Goal: Information Seeking & Learning: Learn about a topic

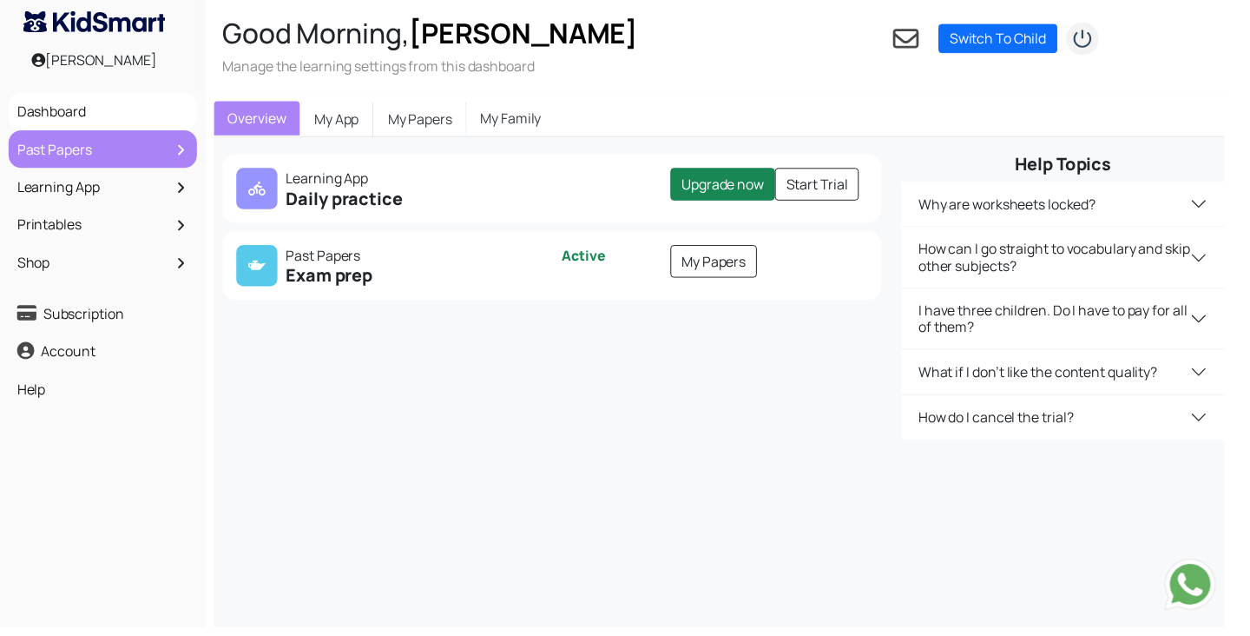
click at [96, 165] on link "Past Papers" at bounding box center [104, 151] width 182 height 30
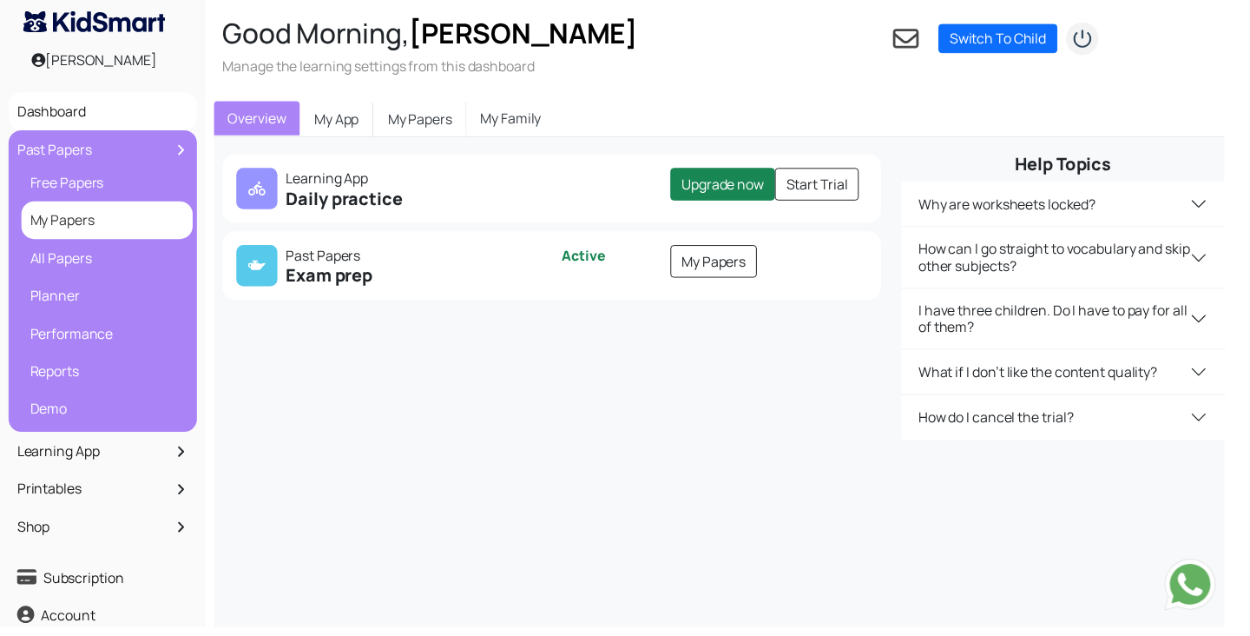
click at [98, 234] on link "My Papers" at bounding box center [108, 223] width 165 height 30
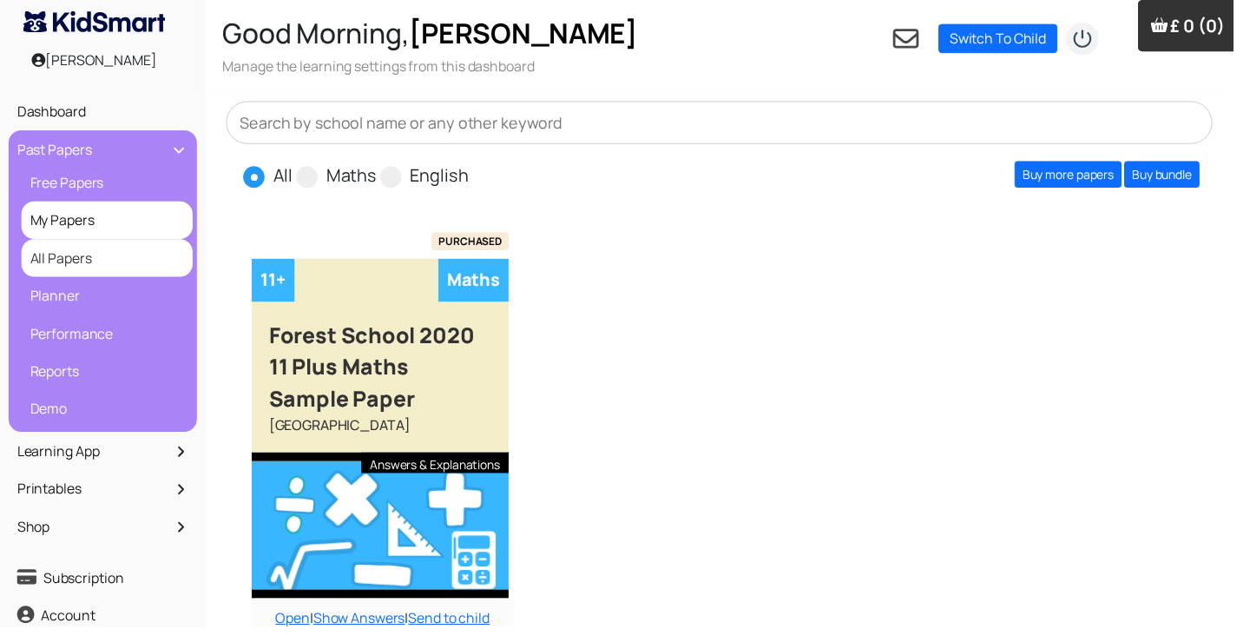
click at [82, 272] on link "All Papers" at bounding box center [108, 262] width 165 height 30
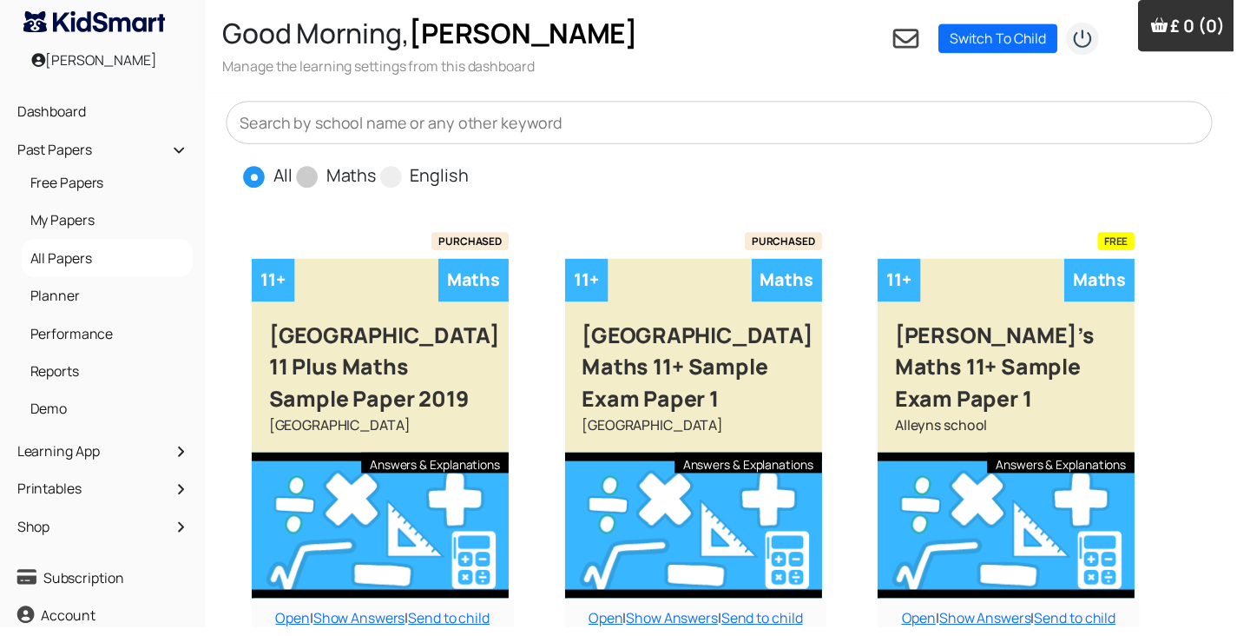
click at [314, 183] on span at bounding box center [311, 179] width 22 height 22
click at [382, 176] on input "Maths" at bounding box center [387, 170] width 11 height 11
radio input "true"
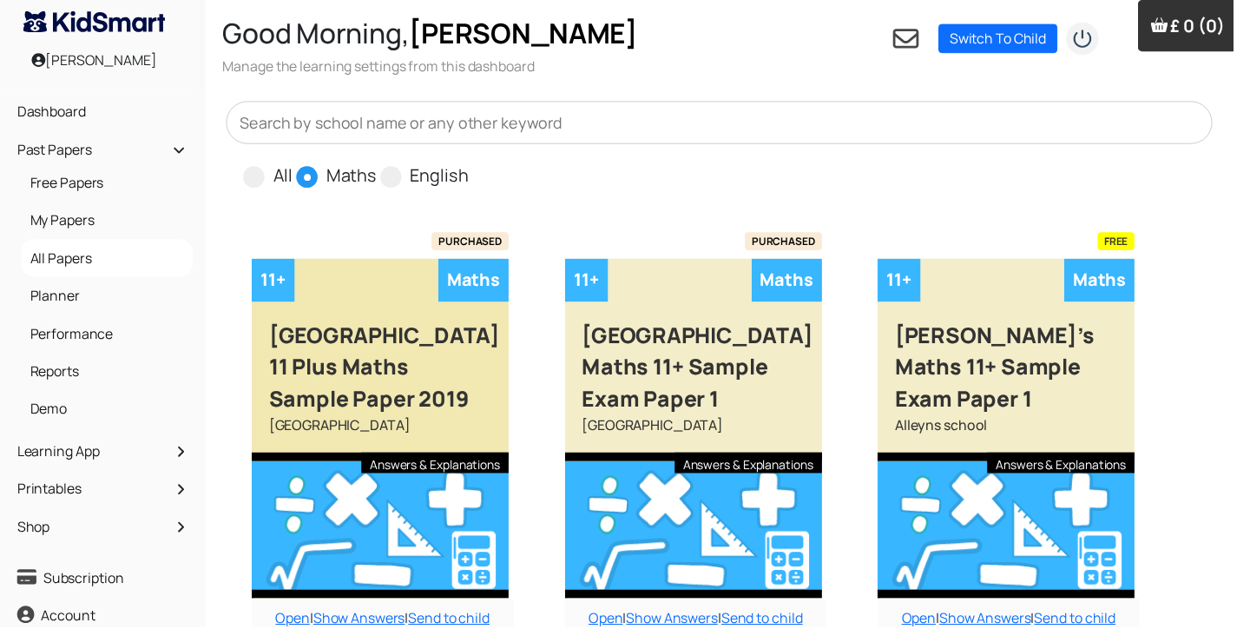
click at [418, 399] on div "Aldenham School 11 Plus Maths Sample Paper 2019" at bounding box center [385, 363] width 260 height 115
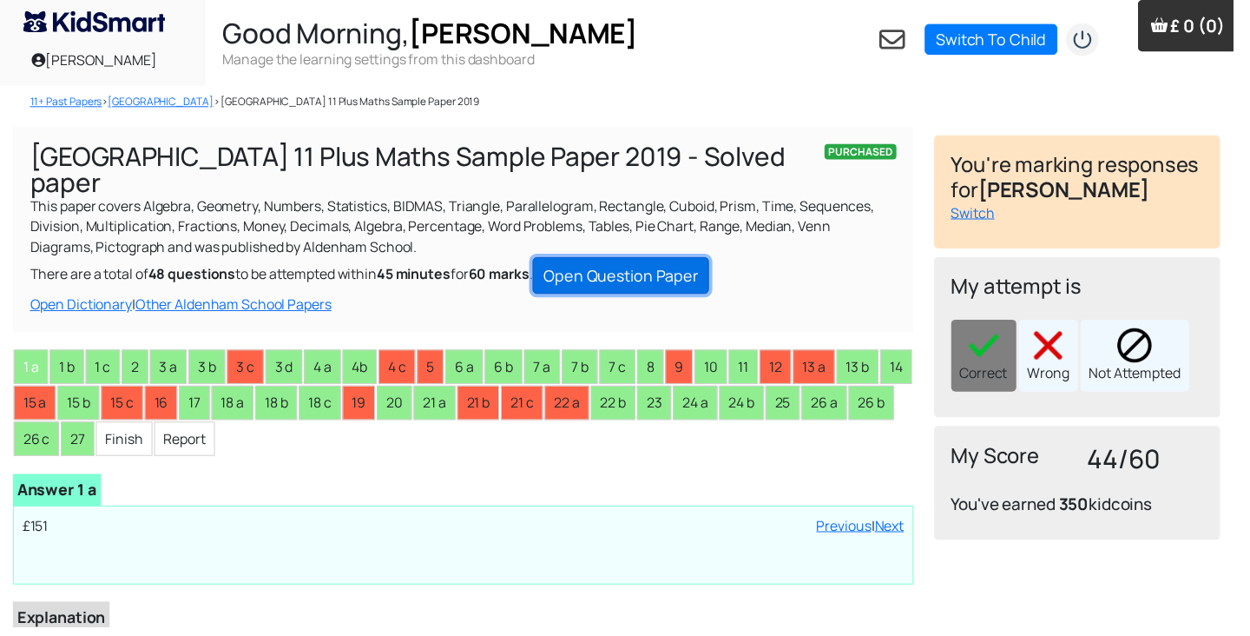
click at [661, 260] on link "Open Question Paper" at bounding box center [629, 278] width 179 height 37
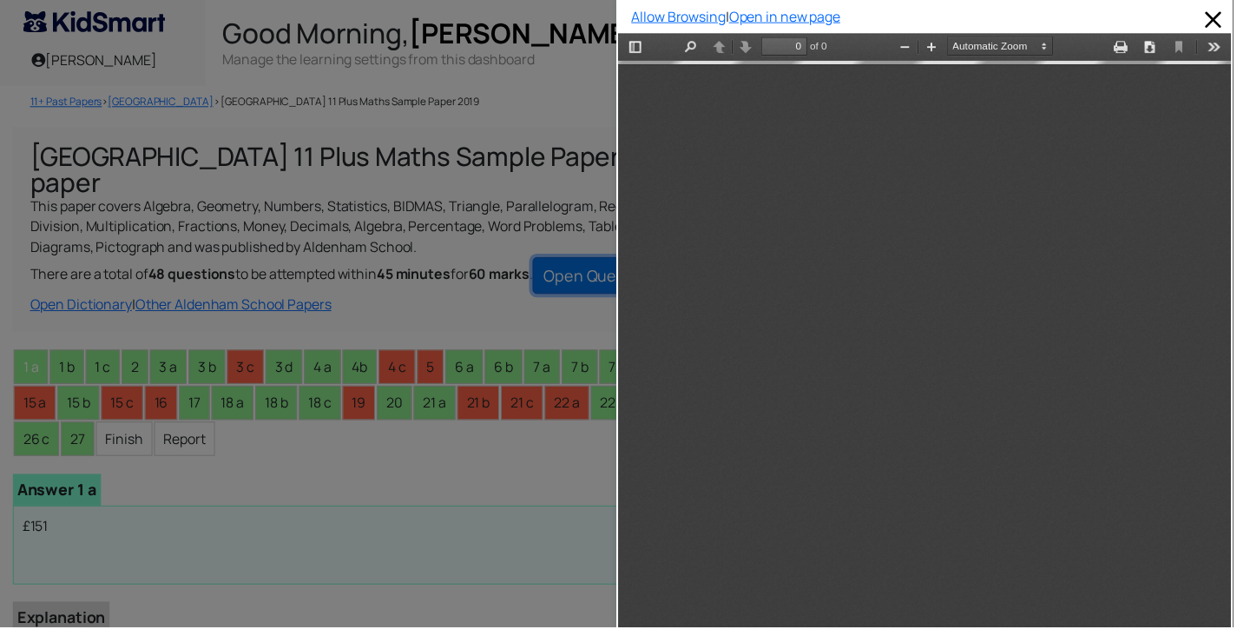
type input "1"
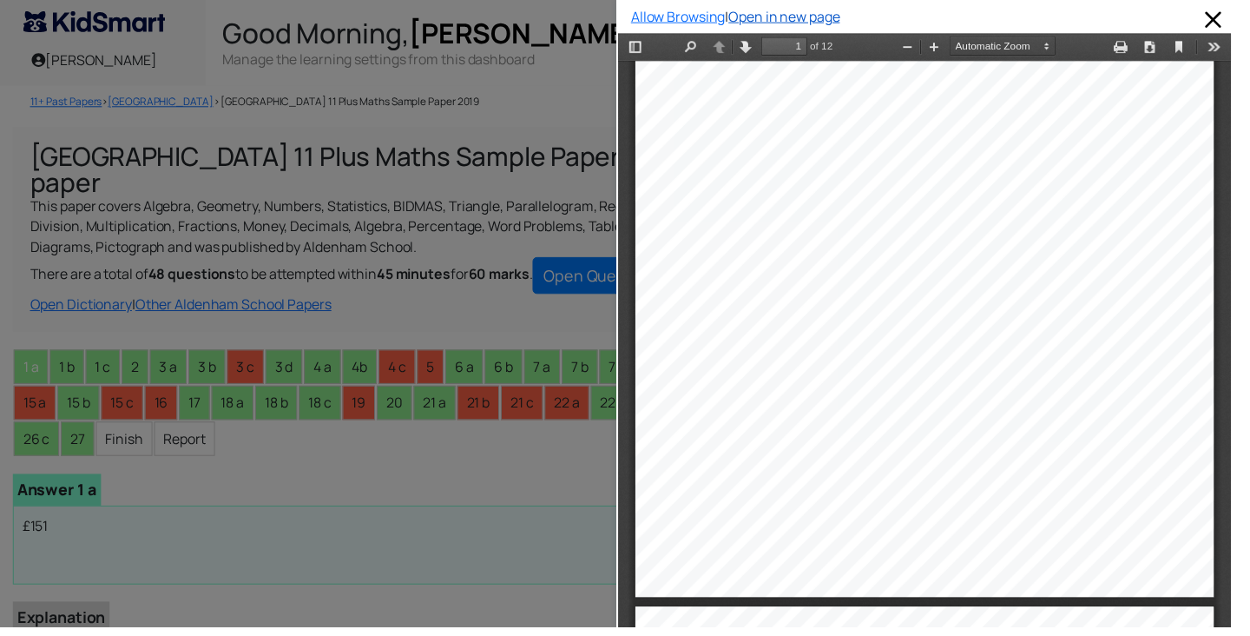
click at [838, 20] on link "Open in new page" at bounding box center [795, 16] width 113 height 19
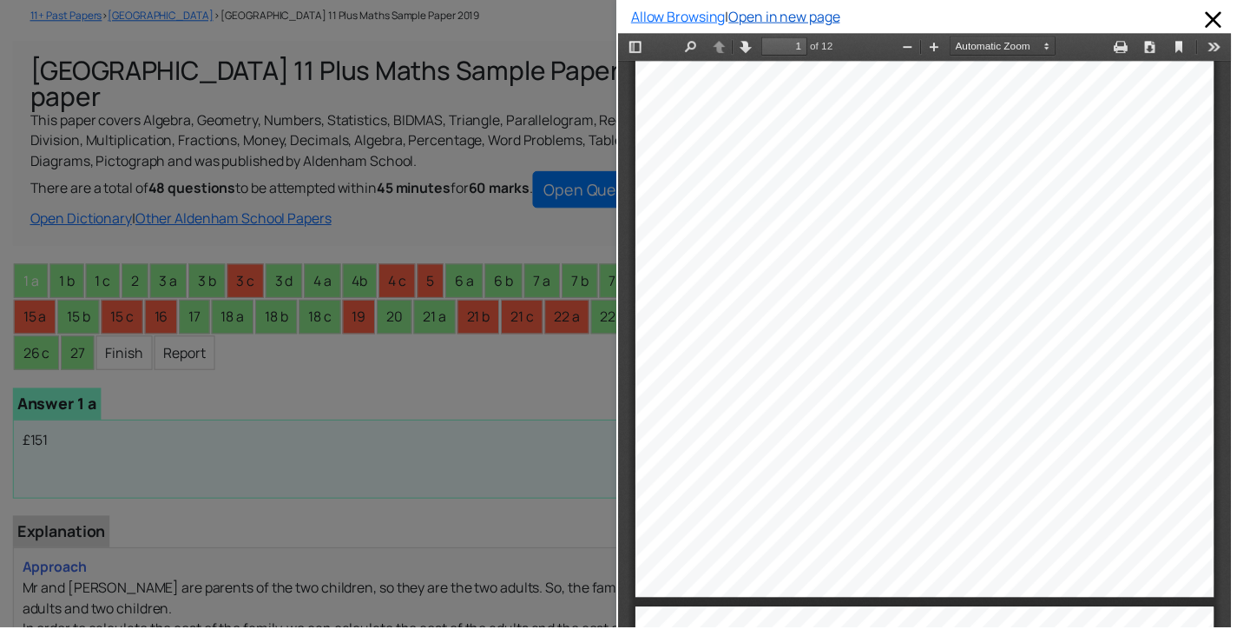
scroll to position [86, 0]
click at [337, 261] on div at bounding box center [312, 318] width 625 height 636
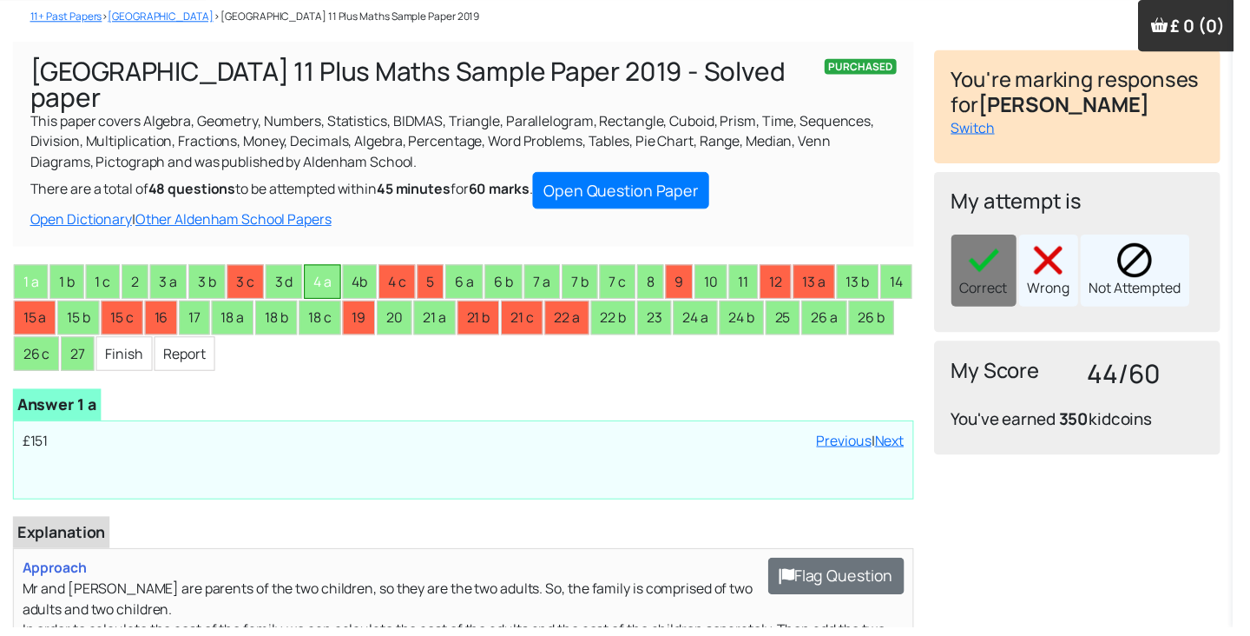
click at [331, 271] on li "4 a" at bounding box center [326, 285] width 37 height 35
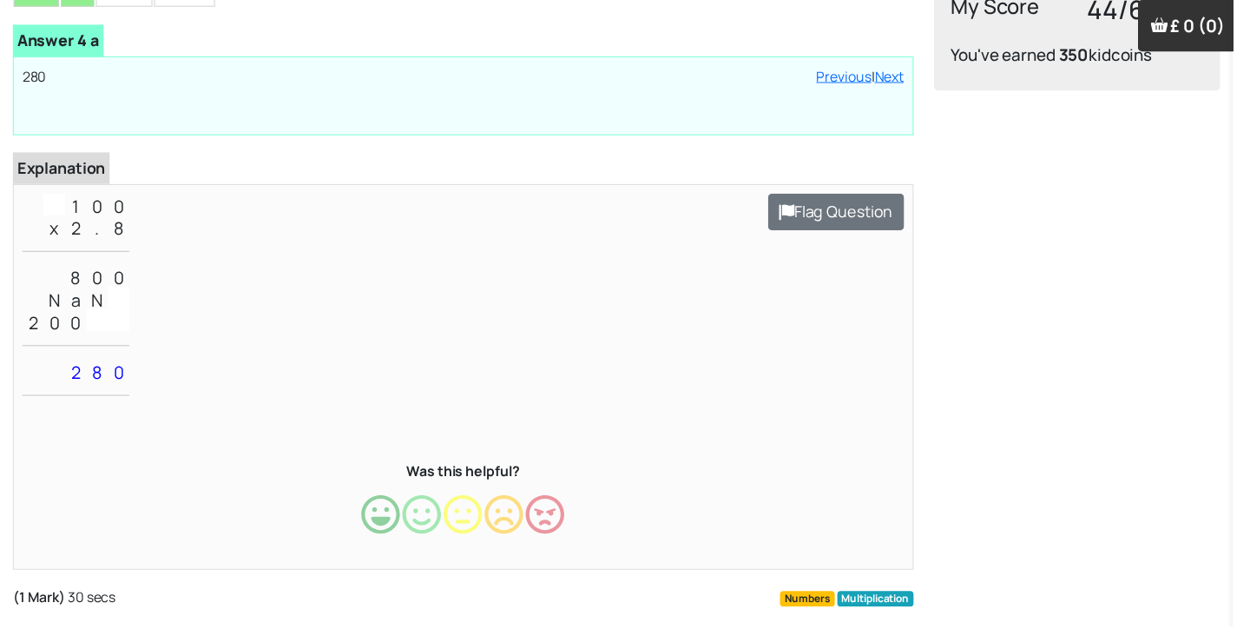
scroll to position [467, 0]
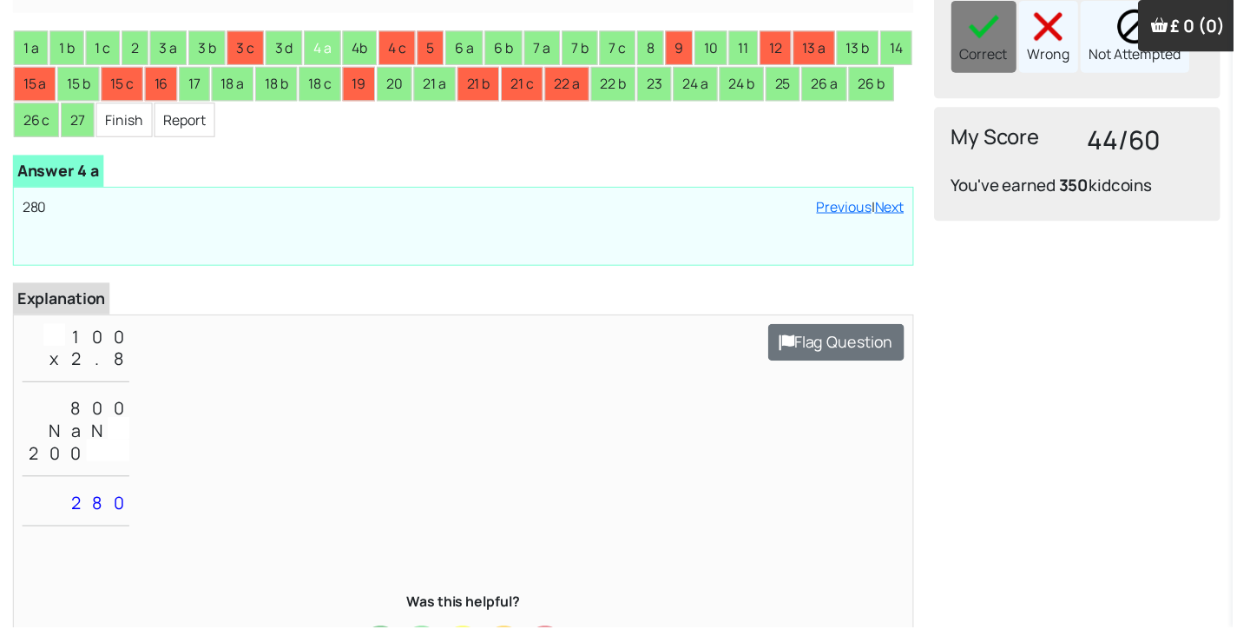
click at [334, 458] on p "1 0 0 x 2 . 8 8 0 0 N a N 2 0 0 2 8 0" at bounding box center [470, 437] width 894 height 219
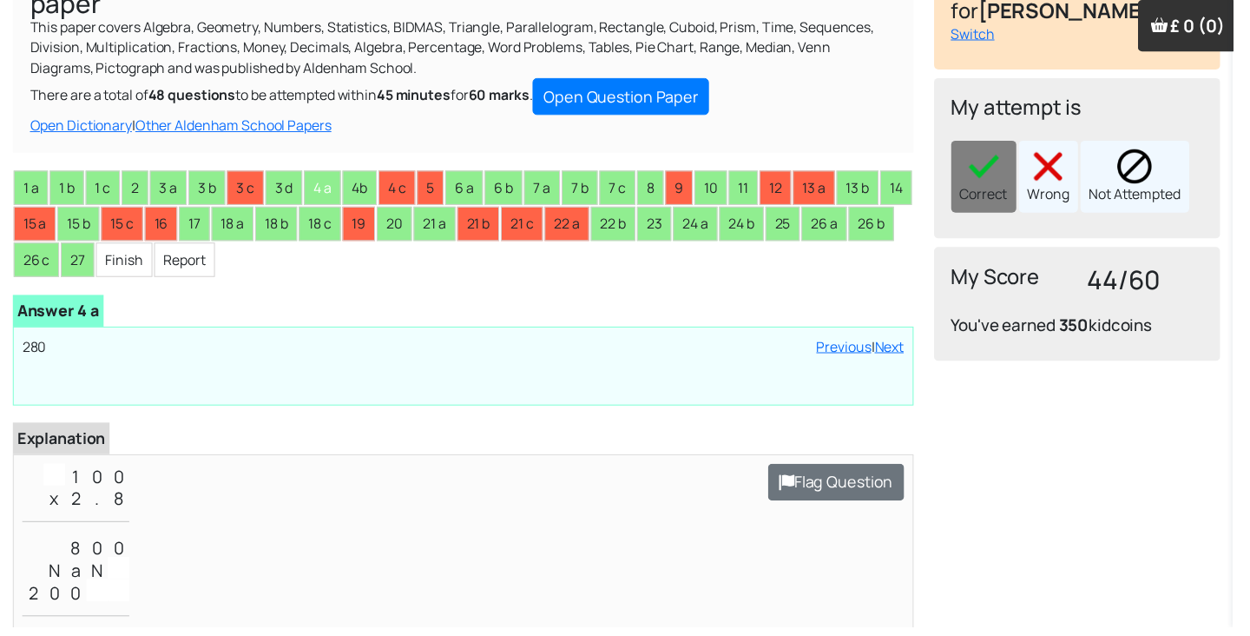
scroll to position [164, 0]
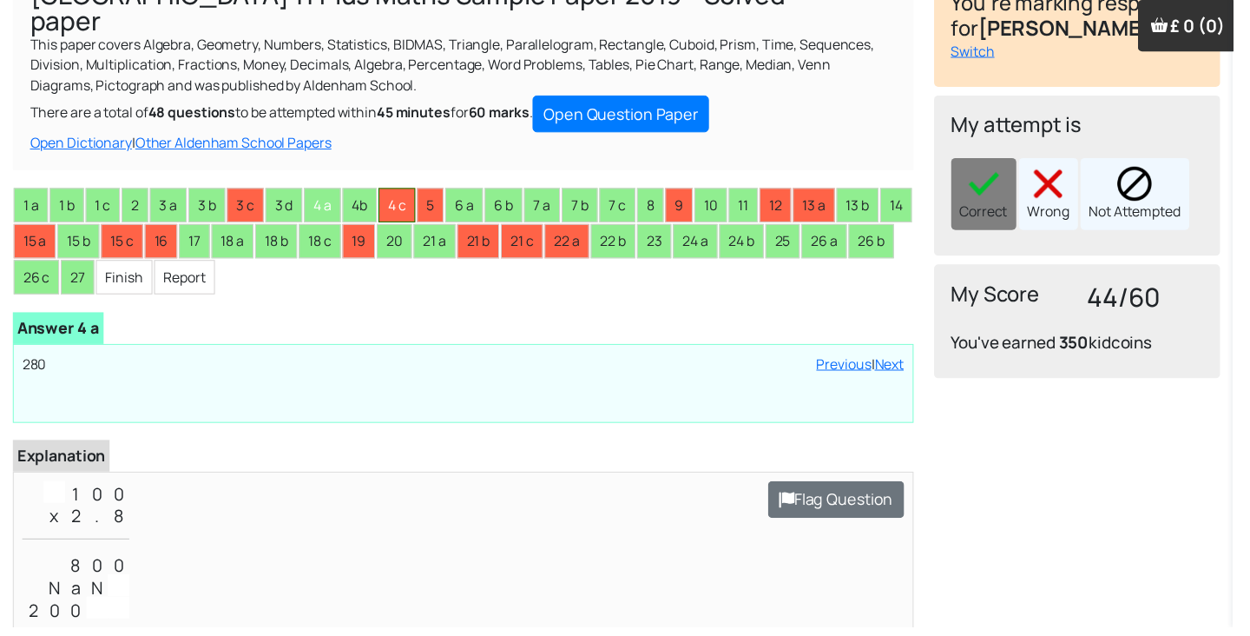
click at [411, 196] on li "4 c" at bounding box center [402, 207] width 37 height 35
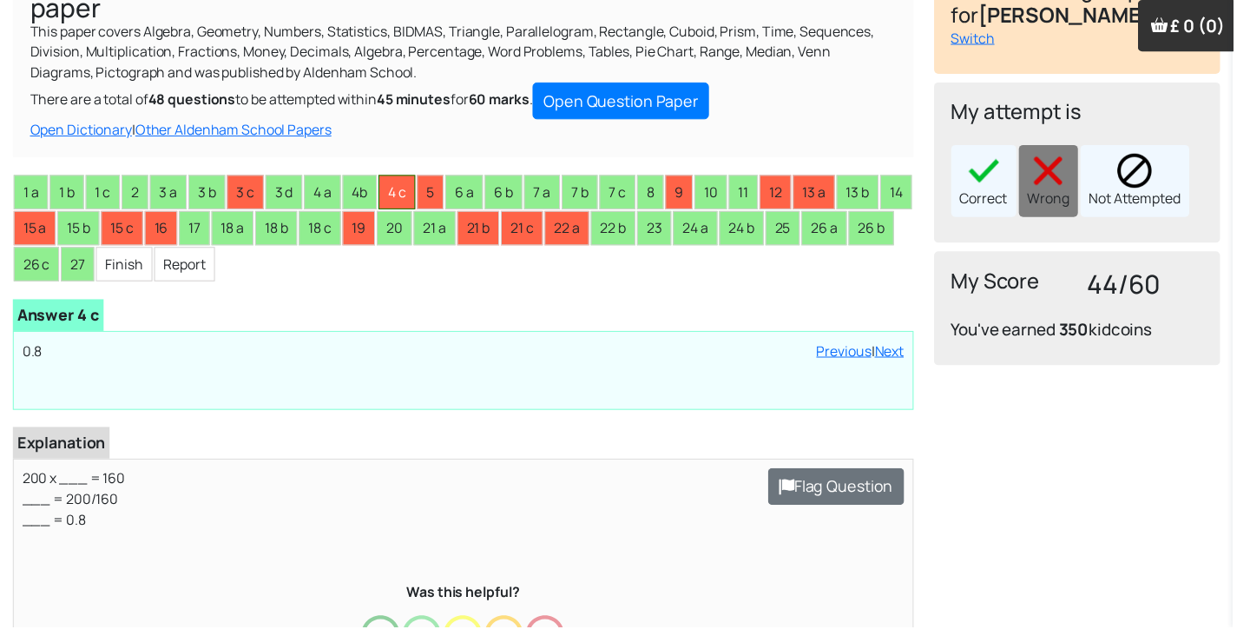
scroll to position [0, 0]
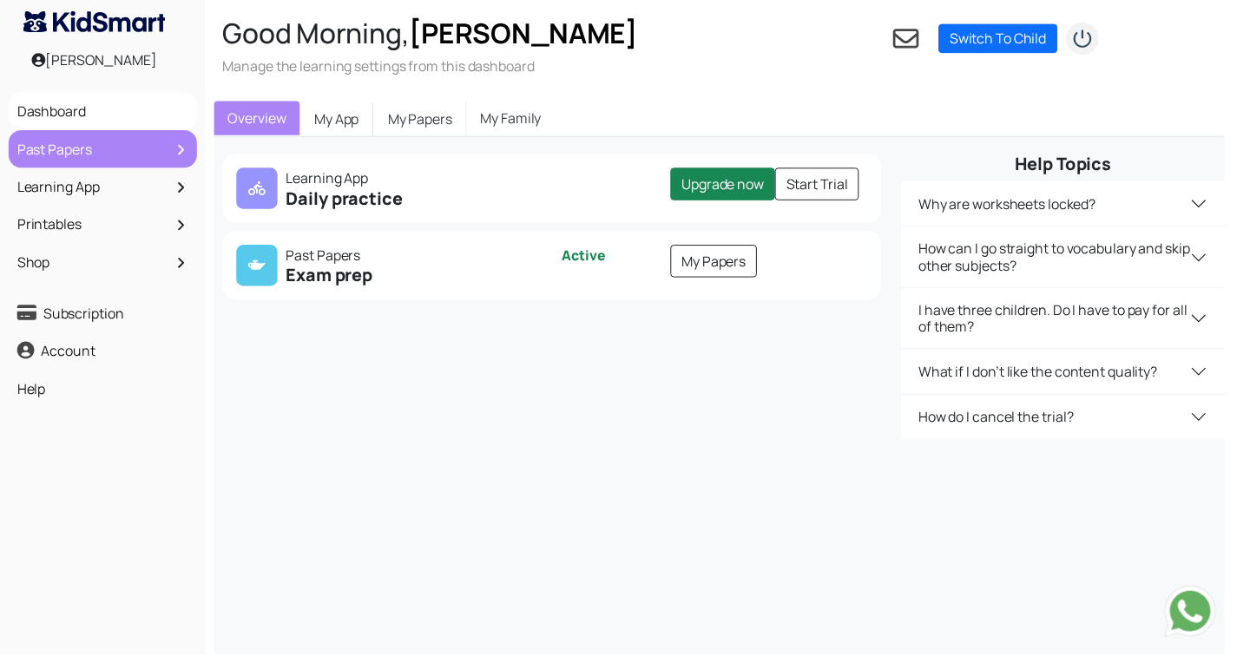
click at [85, 160] on link "Past Papers" at bounding box center [104, 151] width 182 height 30
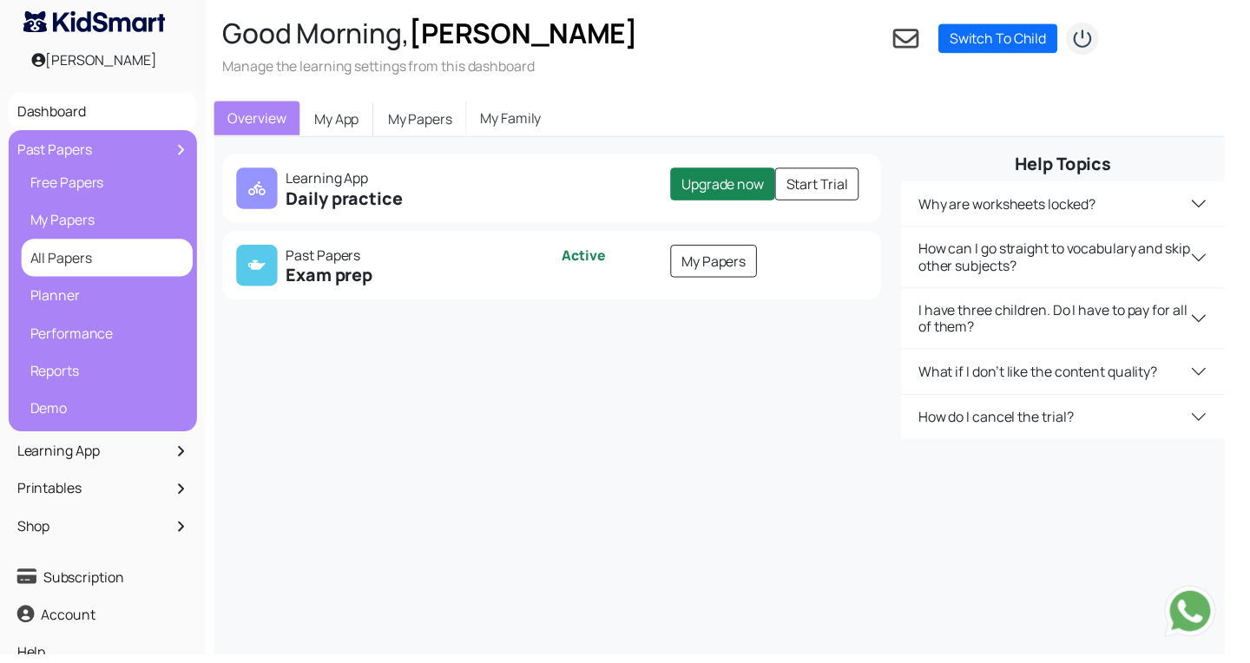
click at [97, 268] on link "All Papers" at bounding box center [108, 262] width 165 height 30
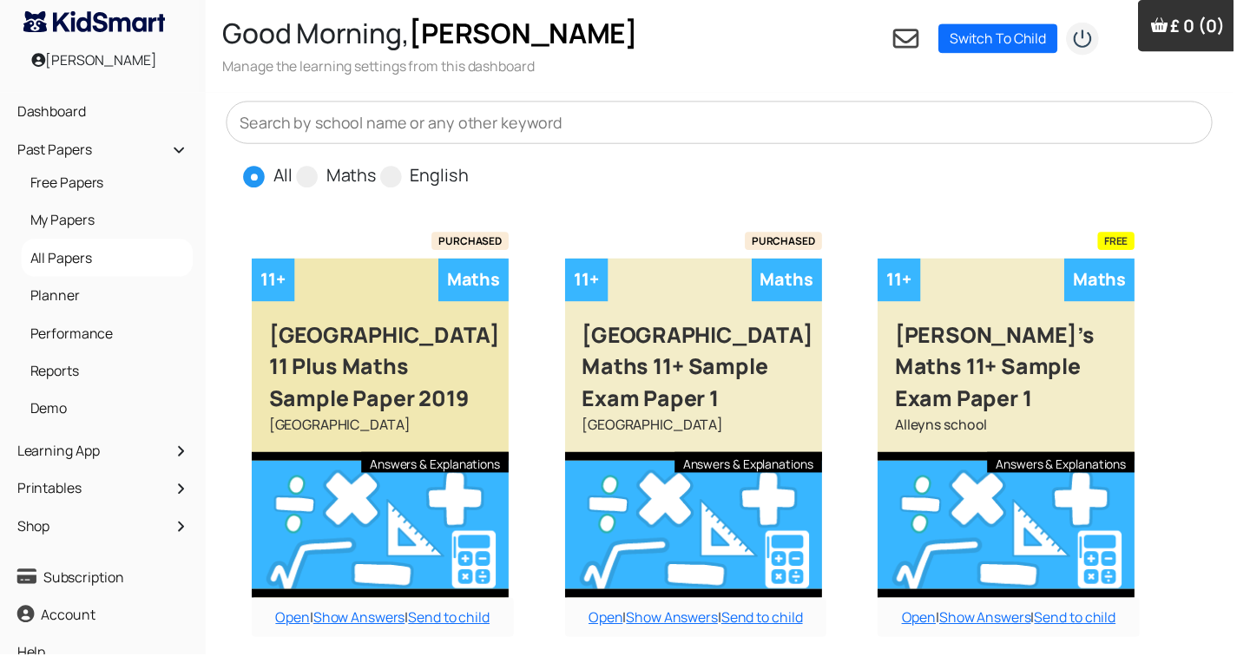
click at [439, 405] on div "[GEOGRAPHIC_DATA] 11 Plus Maths Sample Paper 2019" at bounding box center [385, 363] width 260 height 115
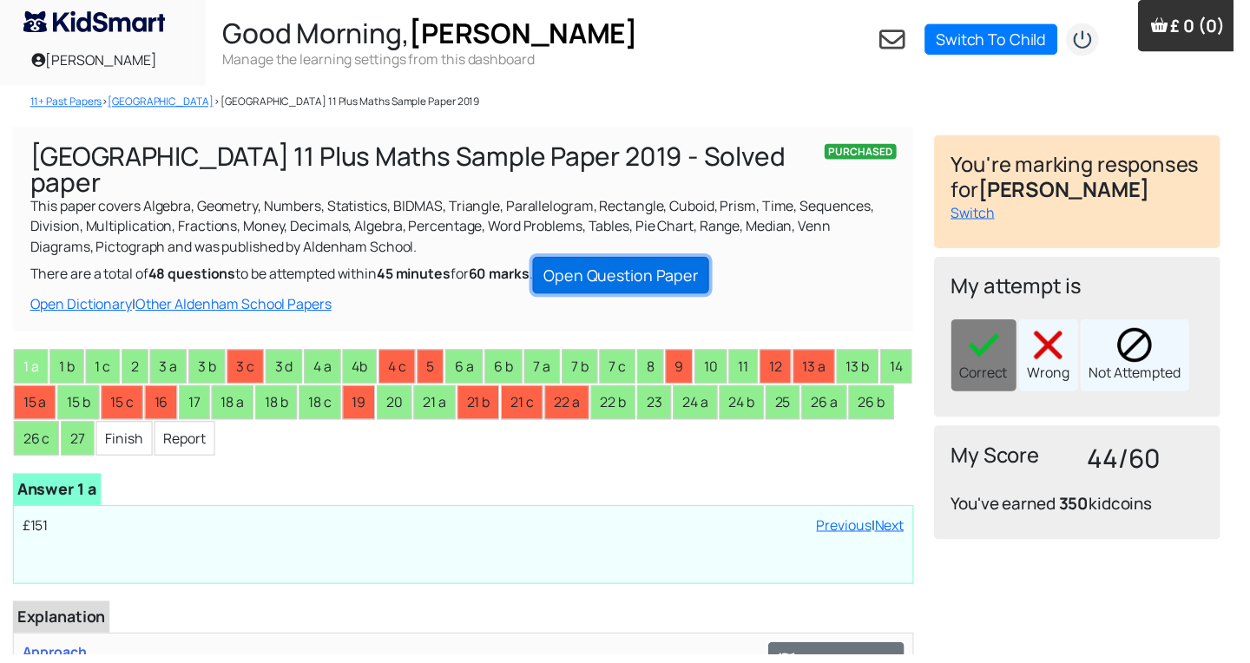
click at [671, 260] on link "Open Question Paper" at bounding box center [629, 278] width 179 height 37
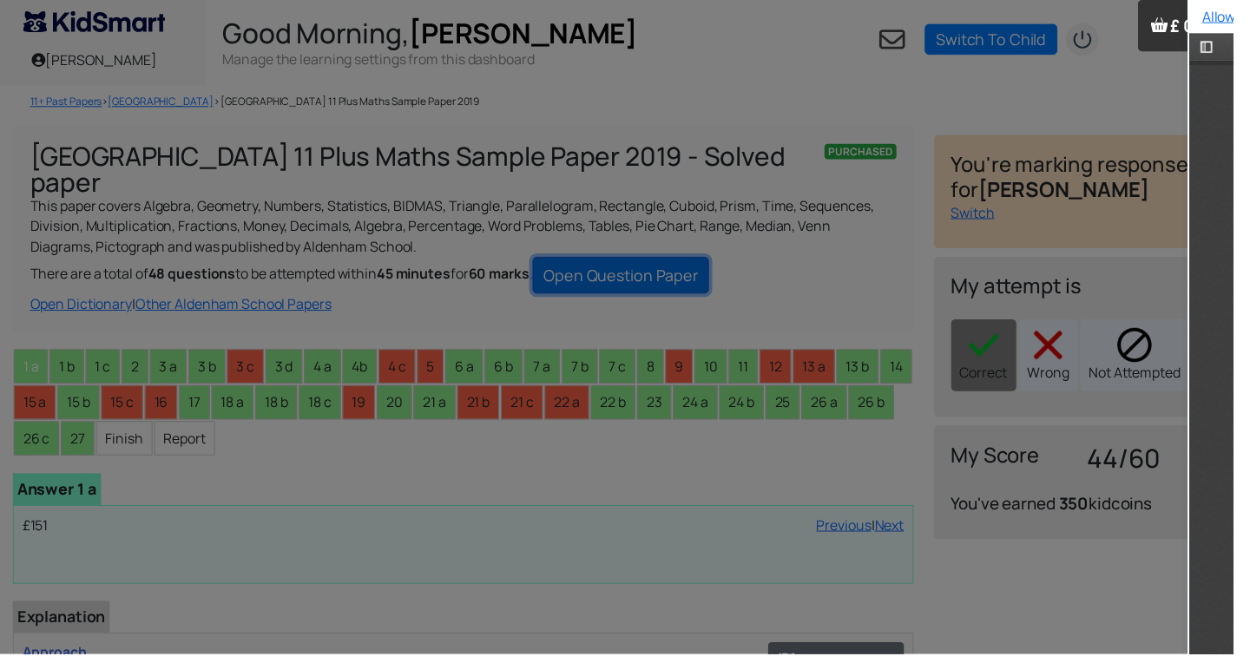
type input "1"
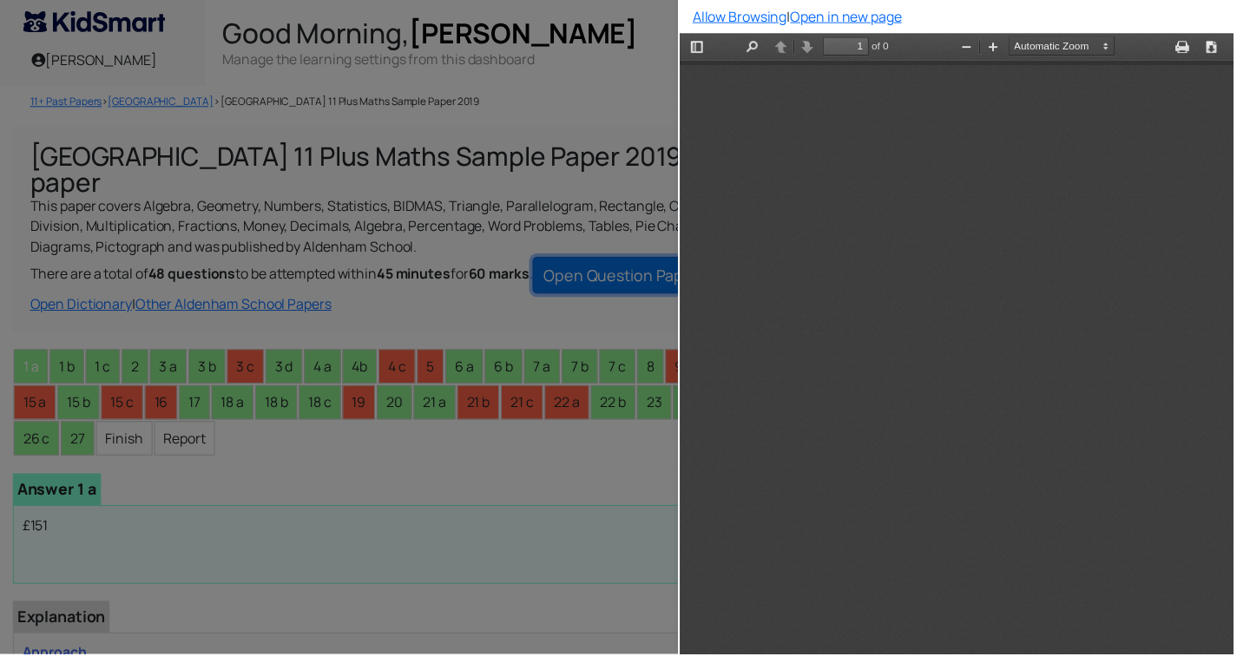
scroll to position [295, 0]
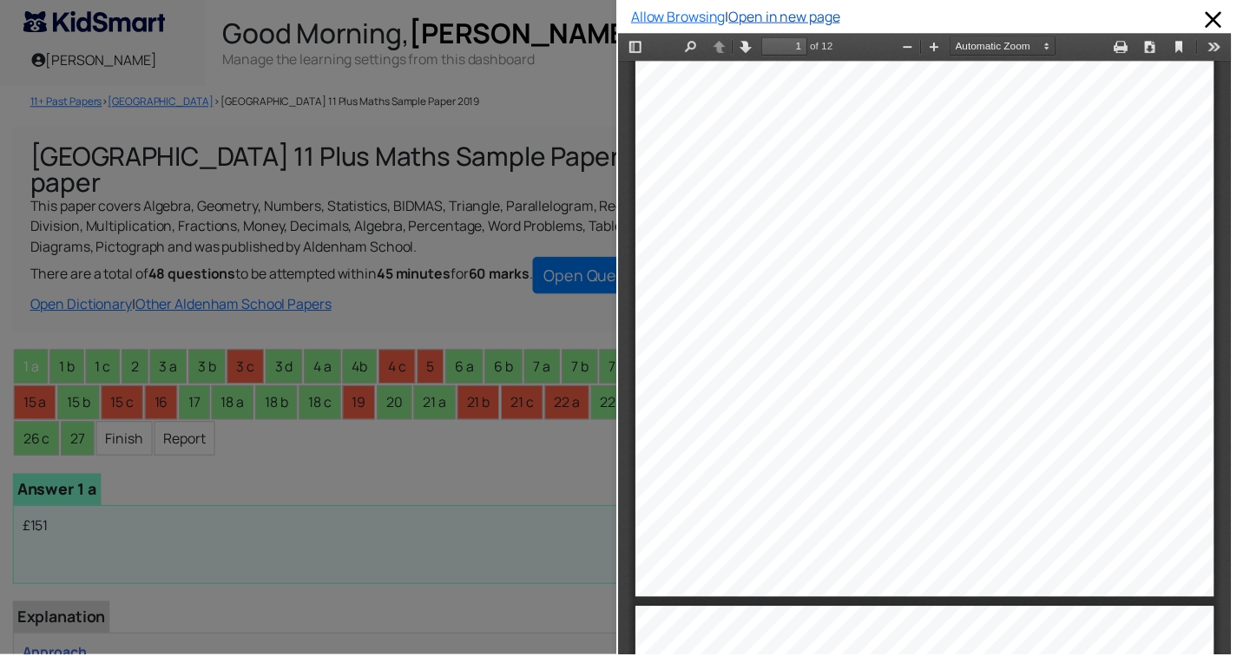
click at [847, 19] on link "Open in new page" at bounding box center [795, 16] width 113 height 19
